Goal: Navigation & Orientation: Find specific page/section

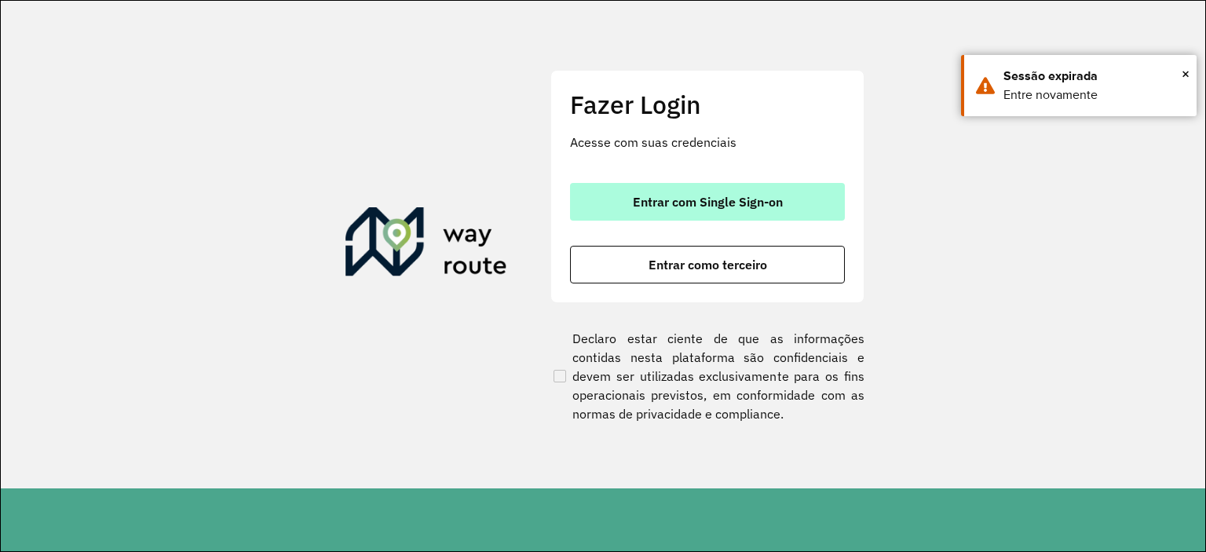
click at [671, 202] on span "Entrar com Single Sign-on" at bounding box center [708, 201] width 150 height 13
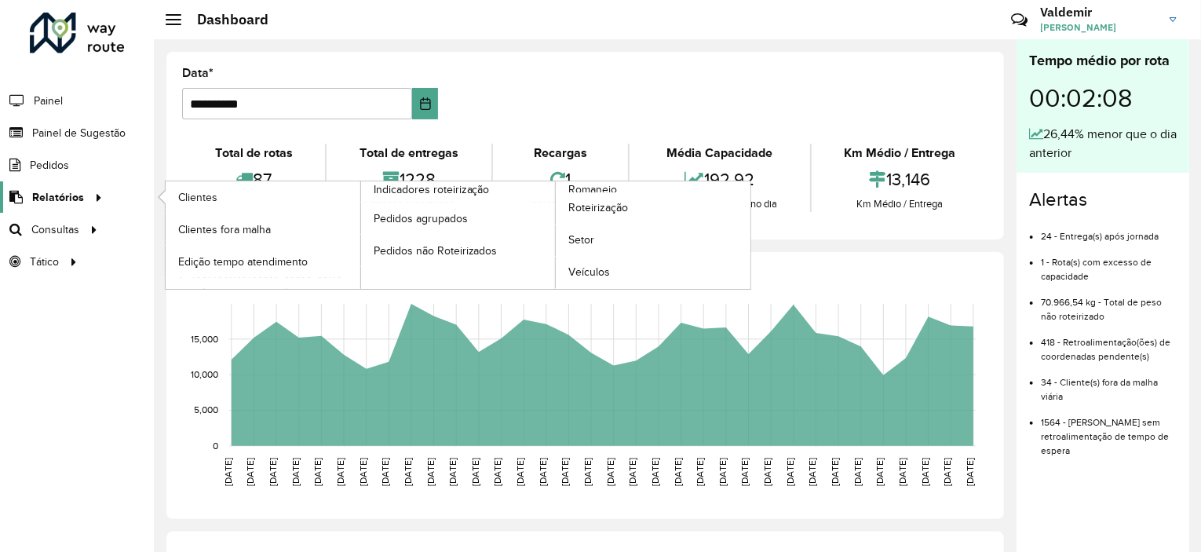
click at [72, 199] on span "Relatórios" at bounding box center [58, 197] width 52 height 16
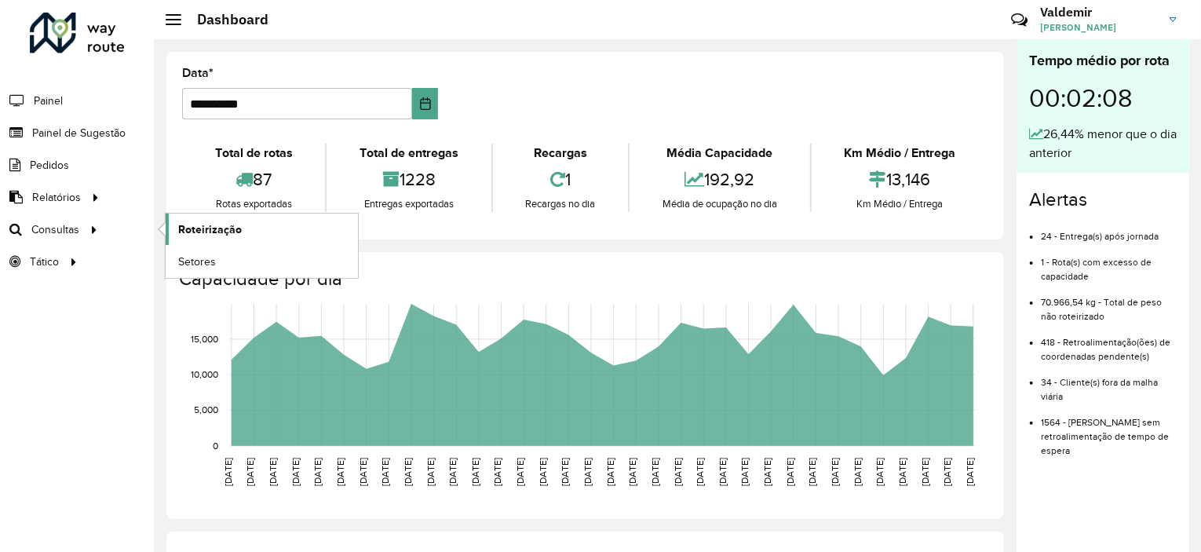
click at [205, 227] on span "Roteirização" at bounding box center [210, 229] width 64 height 16
click at [192, 266] on span "Setores" at bounding box center [197, 262] width 38 height 16
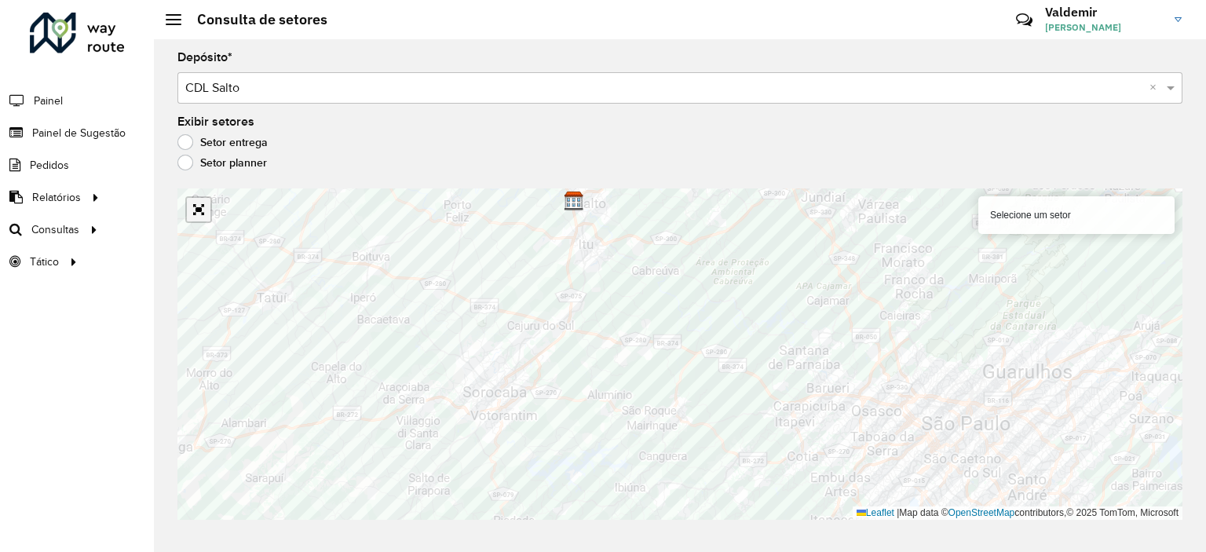
click at [192, 219] on link "Abrir mapa em tela cheia" at bounding box center [199, 210] width 24 height 24
